Goal: Complete application form

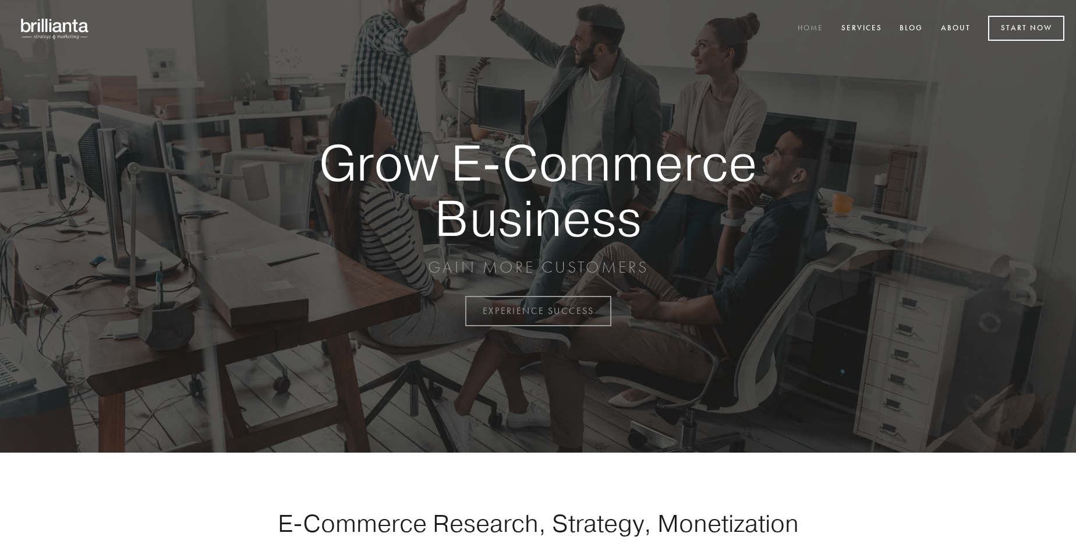
scroll to position [3053, 0]
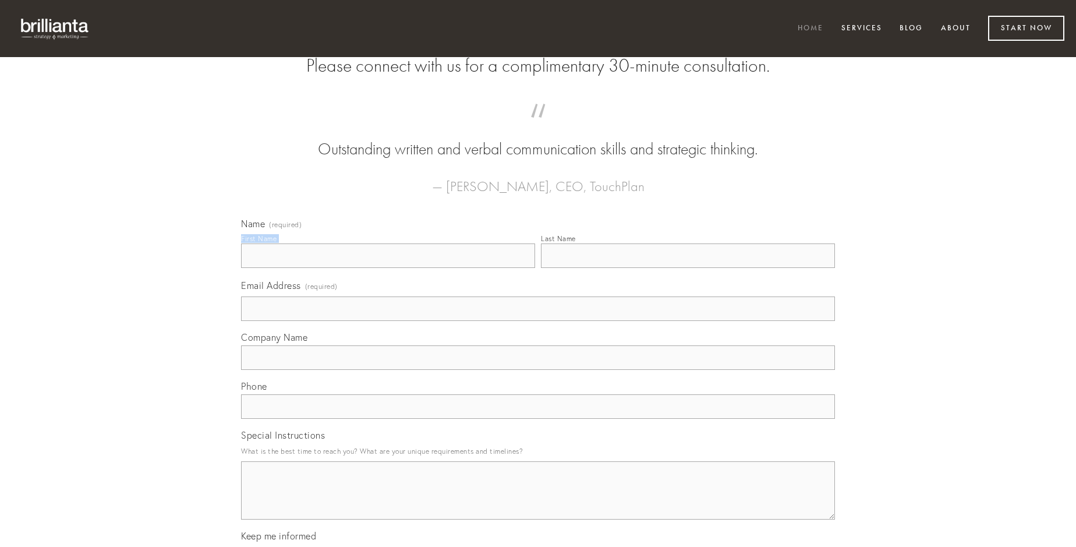
type input "[PERSON_NAME]"
click at [688, 268] on input "Last Name" at bounding box center [688, 255] width 294 height 24
type input "[PERSON_NAME]"
click at [538, 321] on input "Email Address (required)" at bounding box center [538, 308] width 594 height 24
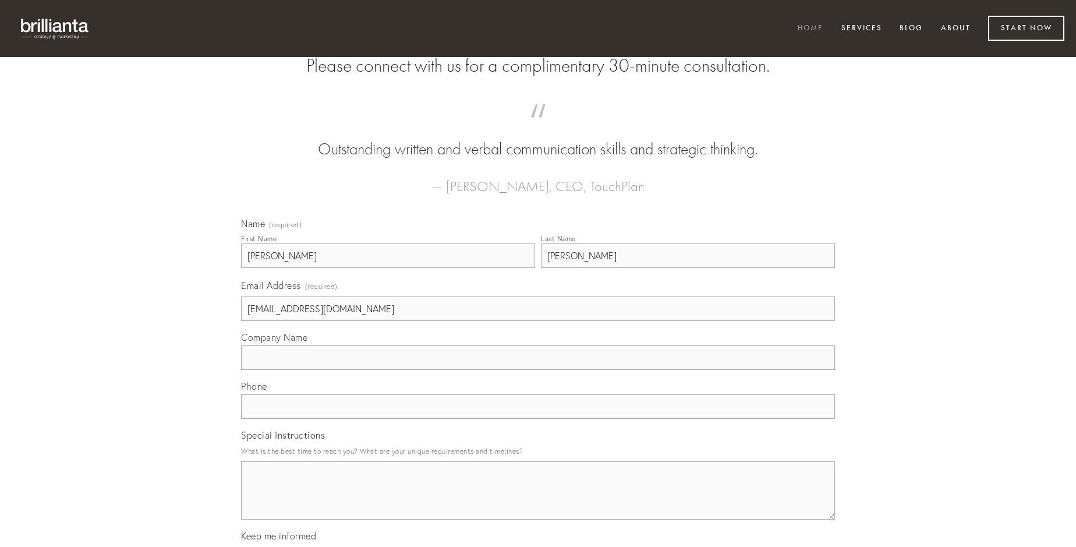
type input "[EMAIL_ADDRESS][DOMAIN_NAME]"
click at [538, 370] on input "Company Name" at bounding box center [538, 357] width 594 height 24
type input "eius"
click at [538, 419] on input "text" at bounding box center [538, 406] width 594 height 24
click at [538, 501] on textarea "Special Instructions" at bounding box center [538, 490] width 594 height 58
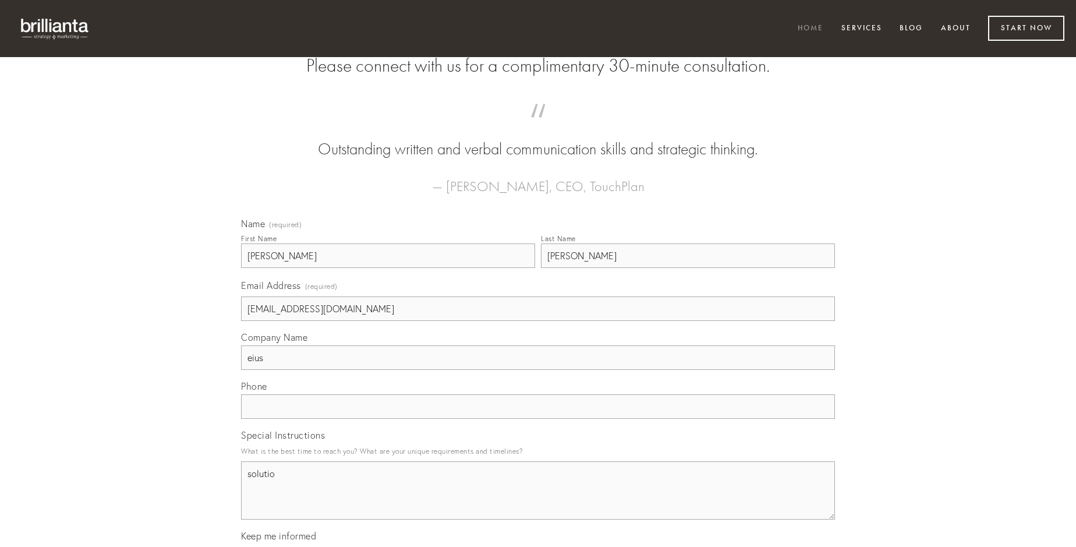
type textarea "solutio"
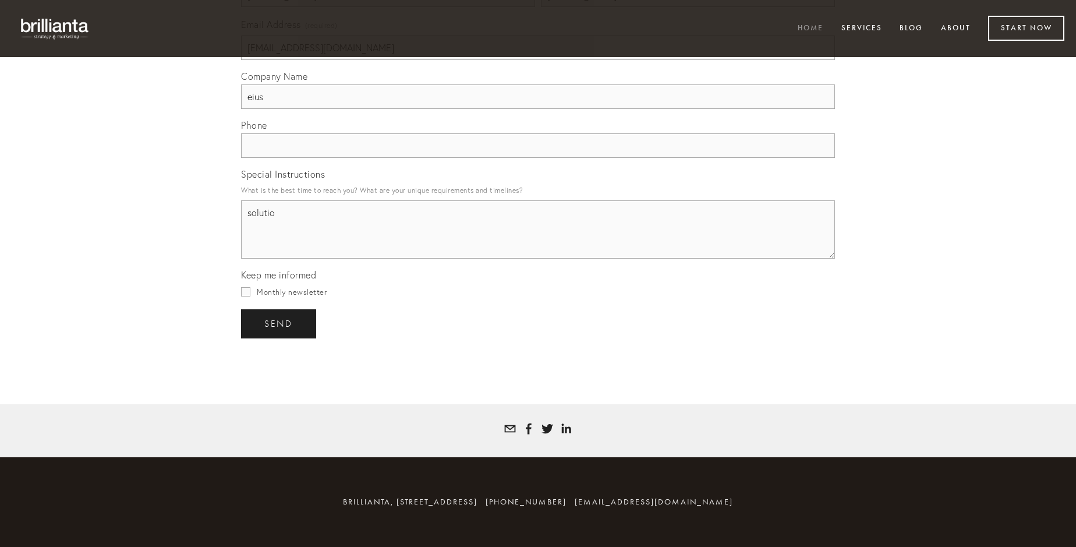
click at [280, 323] on span "send" at bounding box center [278, 324] width 29 height 10
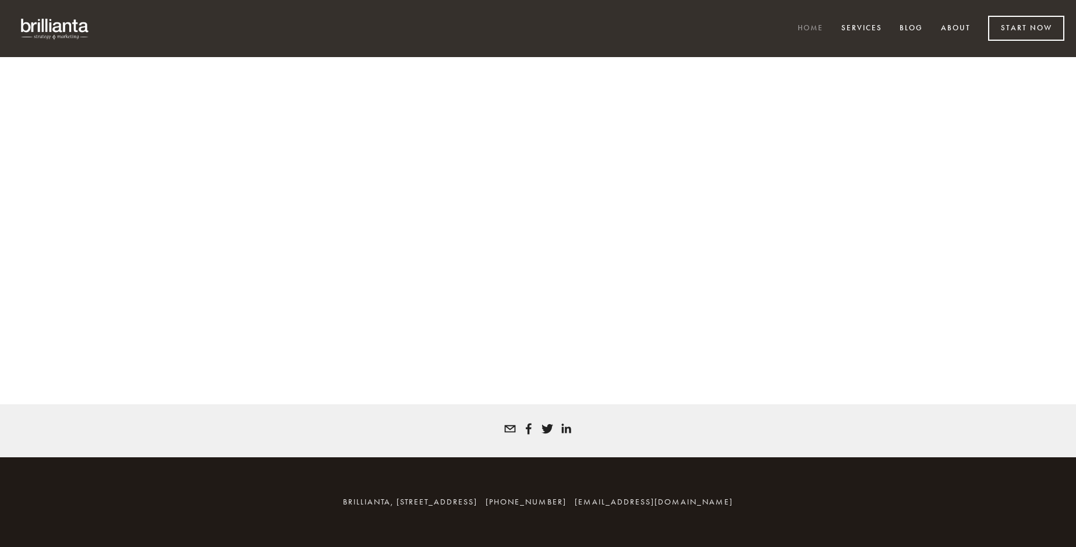
scroll to position [3038, 0]
